Goal: Transaction & Acquisition: Purchase product/service

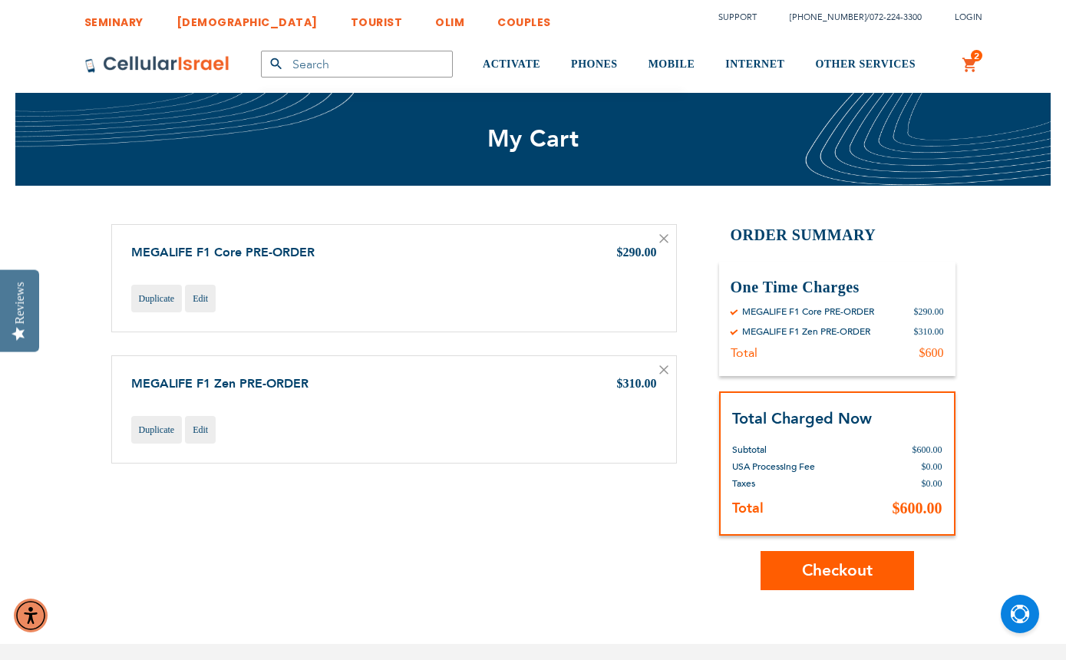
click at [667, 367] on icon at bounding box center [663, 369] width 9 height 9
click at [660, 370] on icon at bounding box center [663, 369] width 9 height 9
click at [668, 361] on div "MEGALIFE F1 Zen PRE-ORDER $310.00 Duplicate Edit" at bounding box center [393, 409] width 565 height 108
click at [666, 368] on icon at bounding box center [663, 369] width 9 height 9
click at [664, 364] on link at bounding box center [663, 371] width 9 height 15
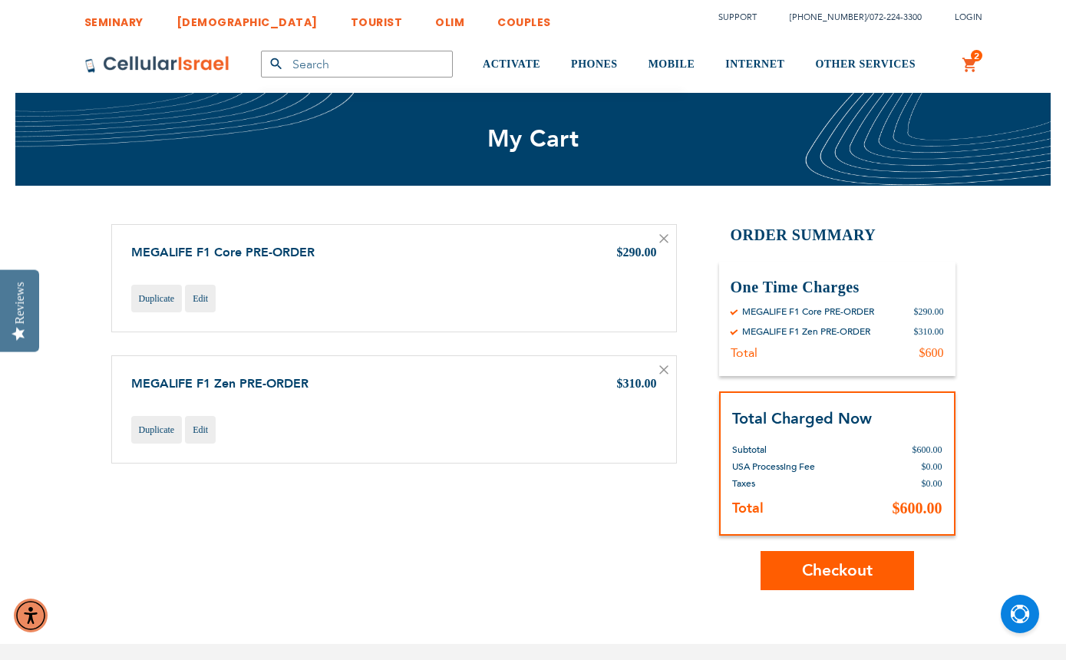
click at [657, 367] on div "MEGALIFE F1 Zen PRE-ORDER $310.00 Duplicate Edit" at bounding box center [393, 409] width 565 height 108
click at [659, 368] on icon at bounding box center [663, 369] width 9 height 9
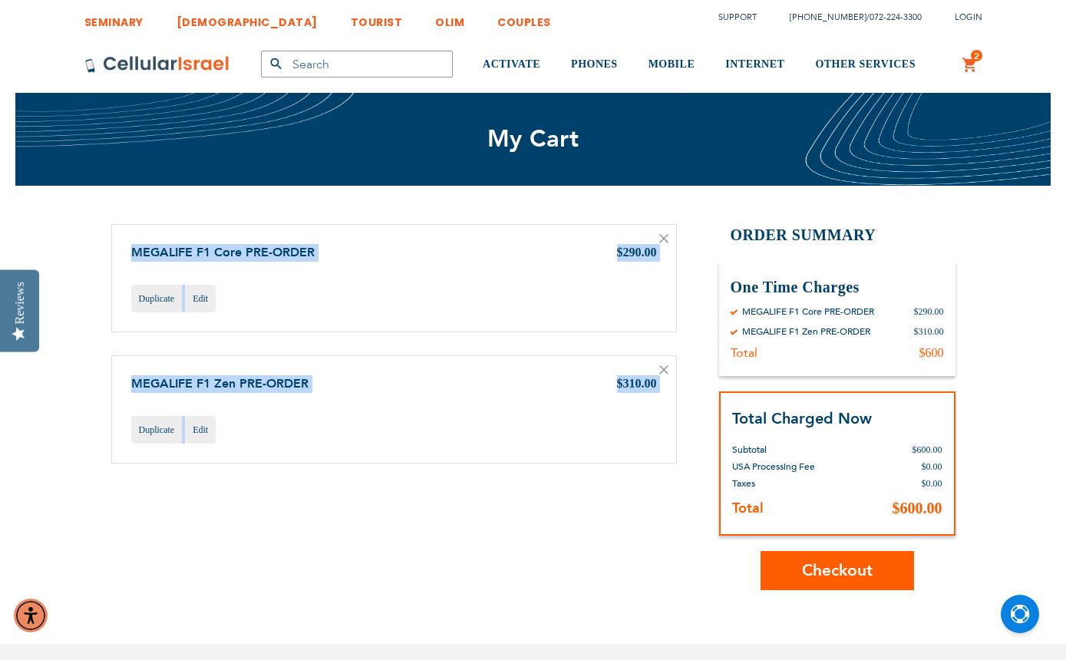
click at [659, 368] on icon at bounding box center [663, 369] width 9 height 9
